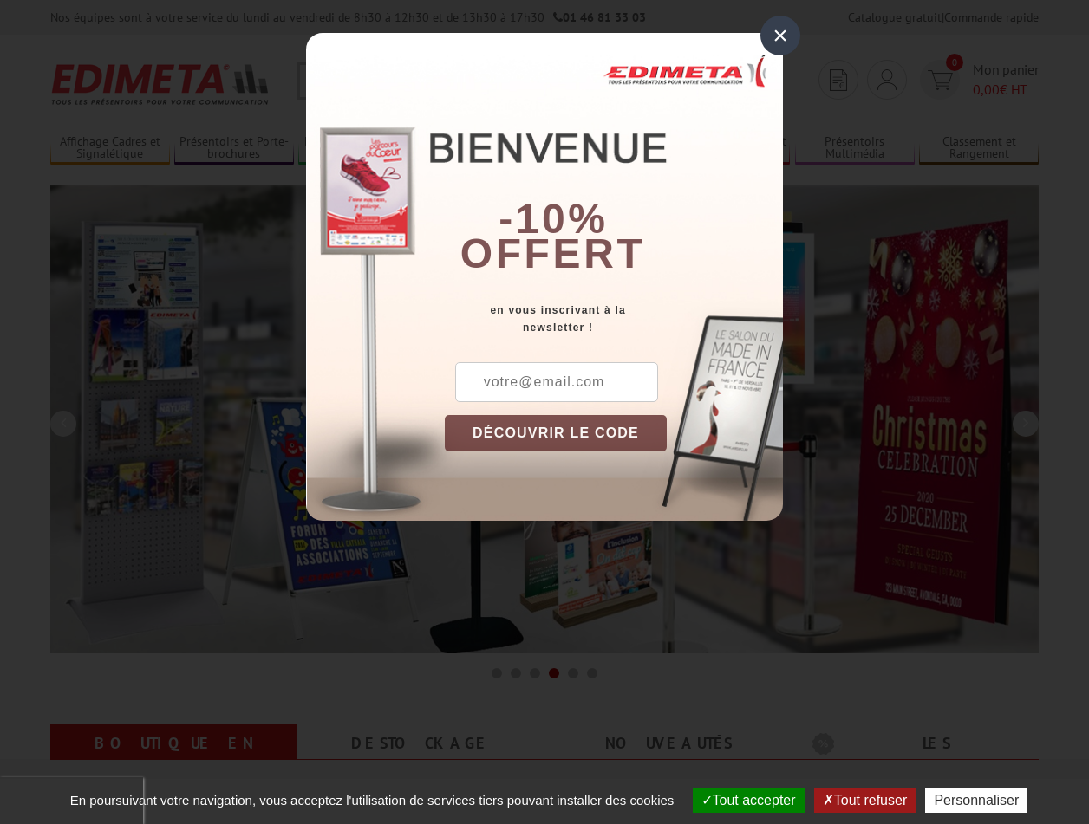
click at [740, 800] on button "Tout accepter" at bounding box center [749, 800] width 112 height 25
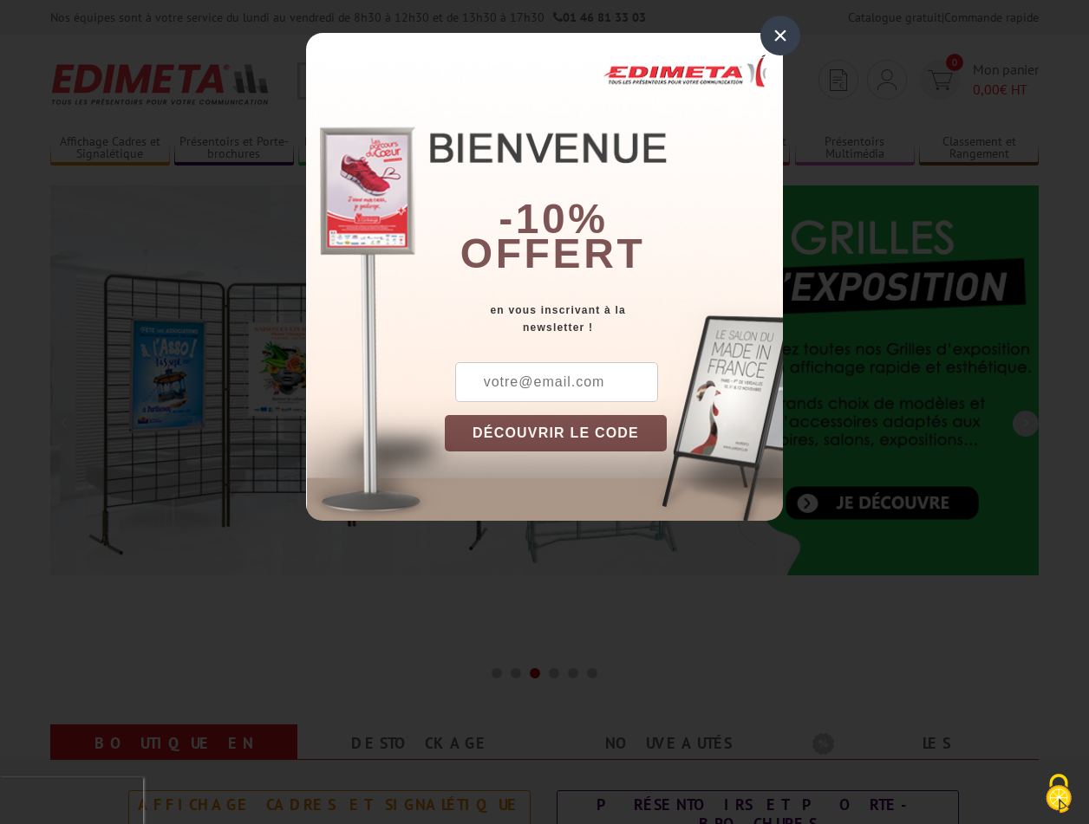
click at [780, 35] on div "×" at bounding box center [780, 36] width 40 height 40
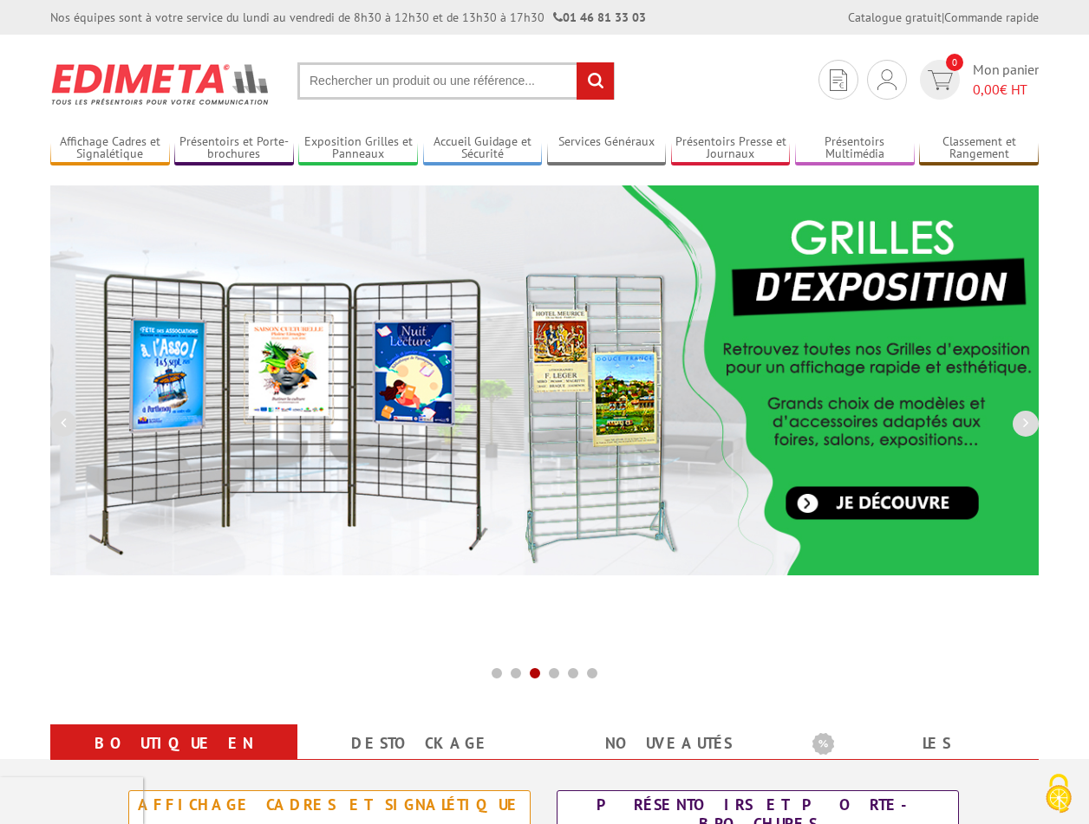
click at [0, 0] on div "Nos équipes sont à votre service du lundi au vendredi de 8h30 à 12h30 et de 13h…" at bounding box center [544, 17] width 1089 height 35
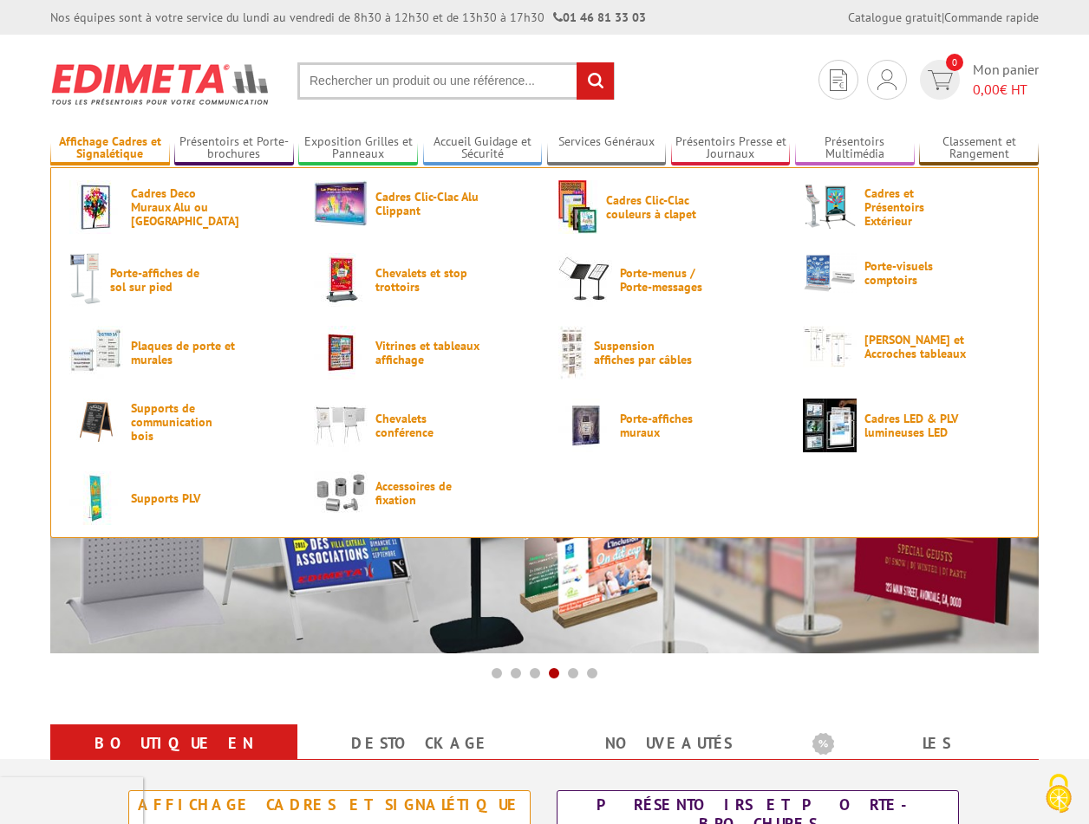
click at [109, 148] on link "Affichage Cadres et Signalétique" at bounding box center [110, 148] width 120 height 29
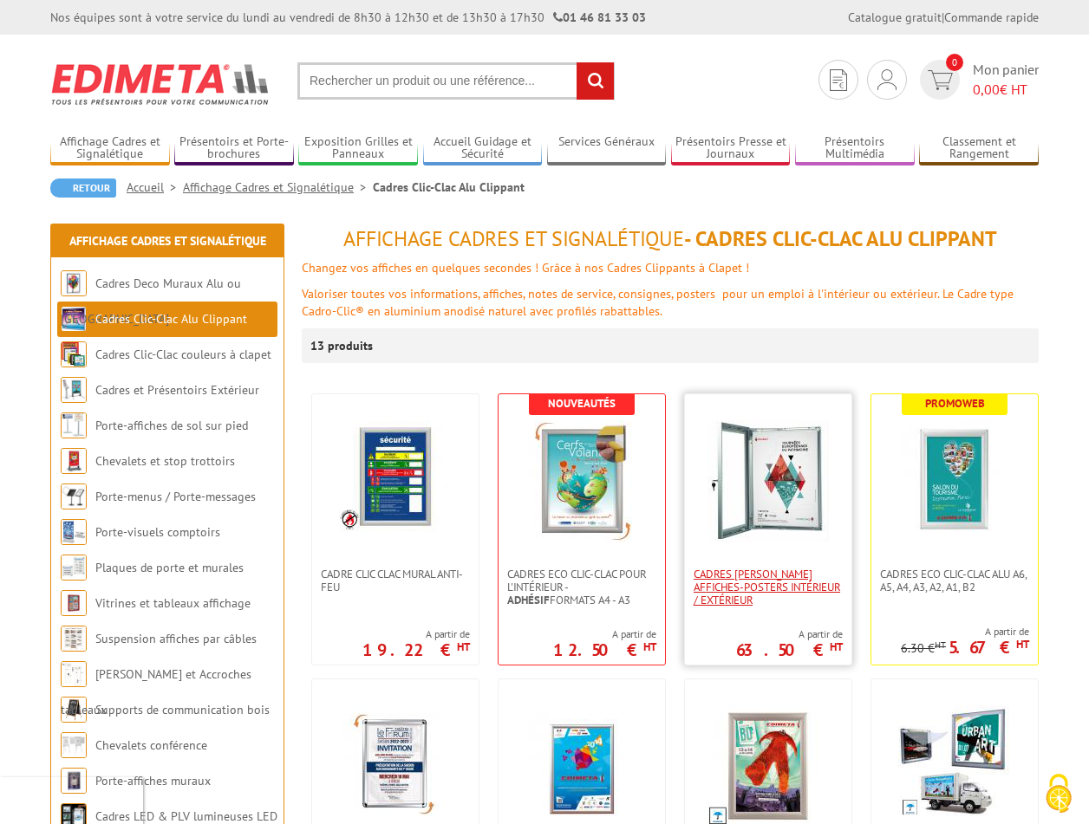
click at [768, 587] on span "Cadres vitrines affiches-posters intérieur / extérieur" at bounding box center [767, 587] width 149 height 39
